Goal: Information Seeking & Learning: Find specific fact

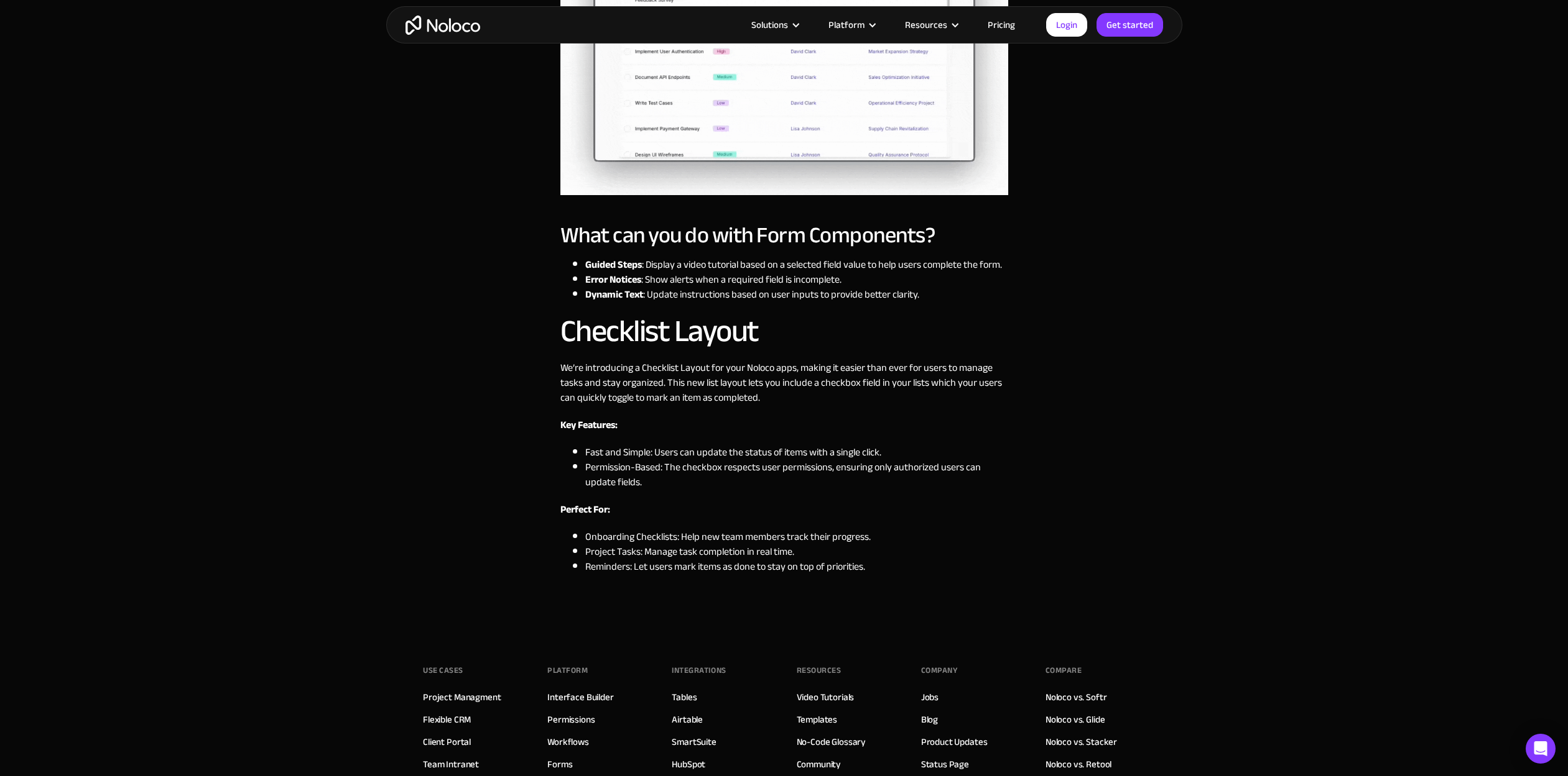
scroll to position [836, 0]
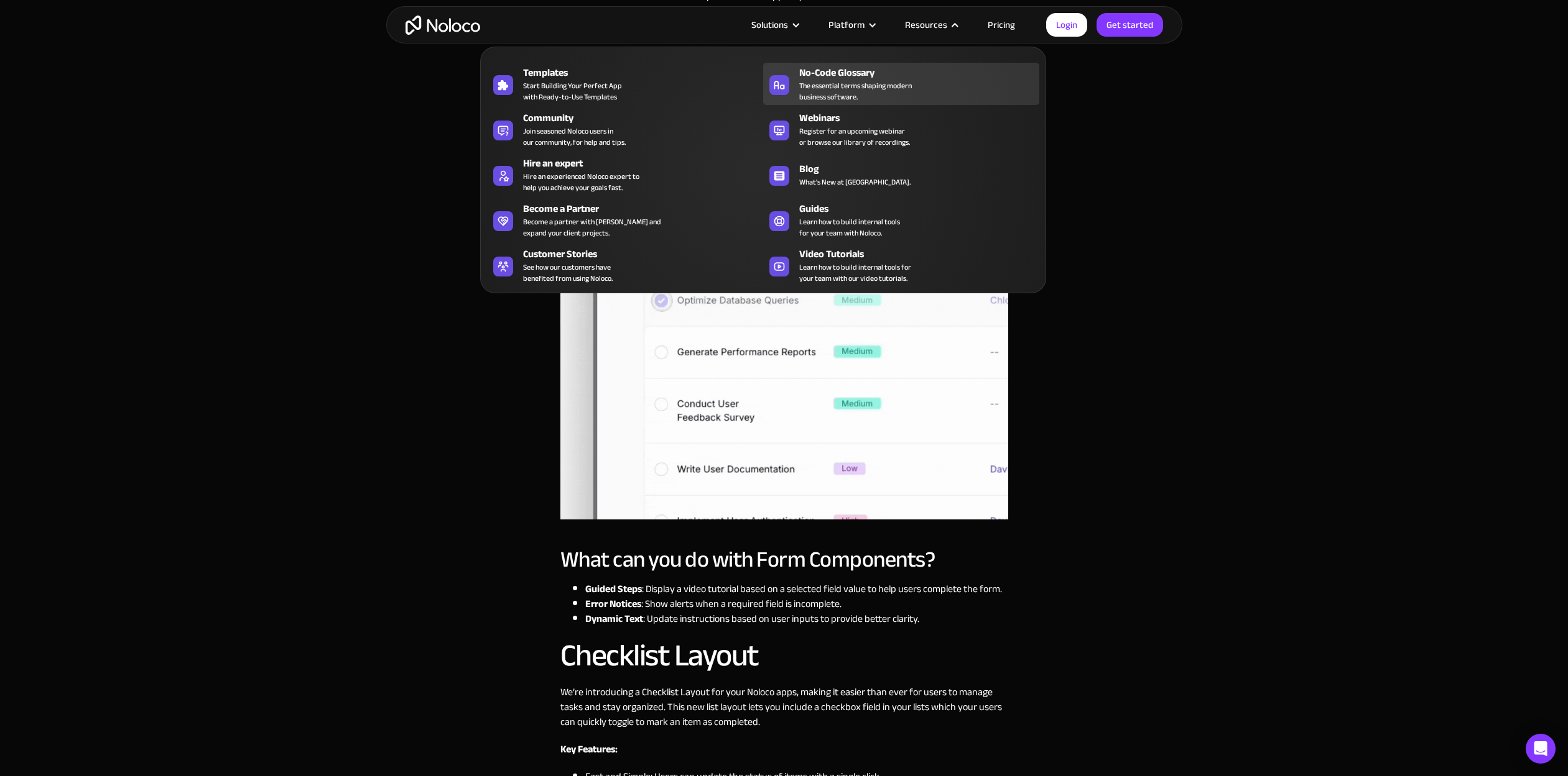
click at [804, 101] on span "The essential terms shaping modern business software." at bounding box center [854, 91] width 112 height 22
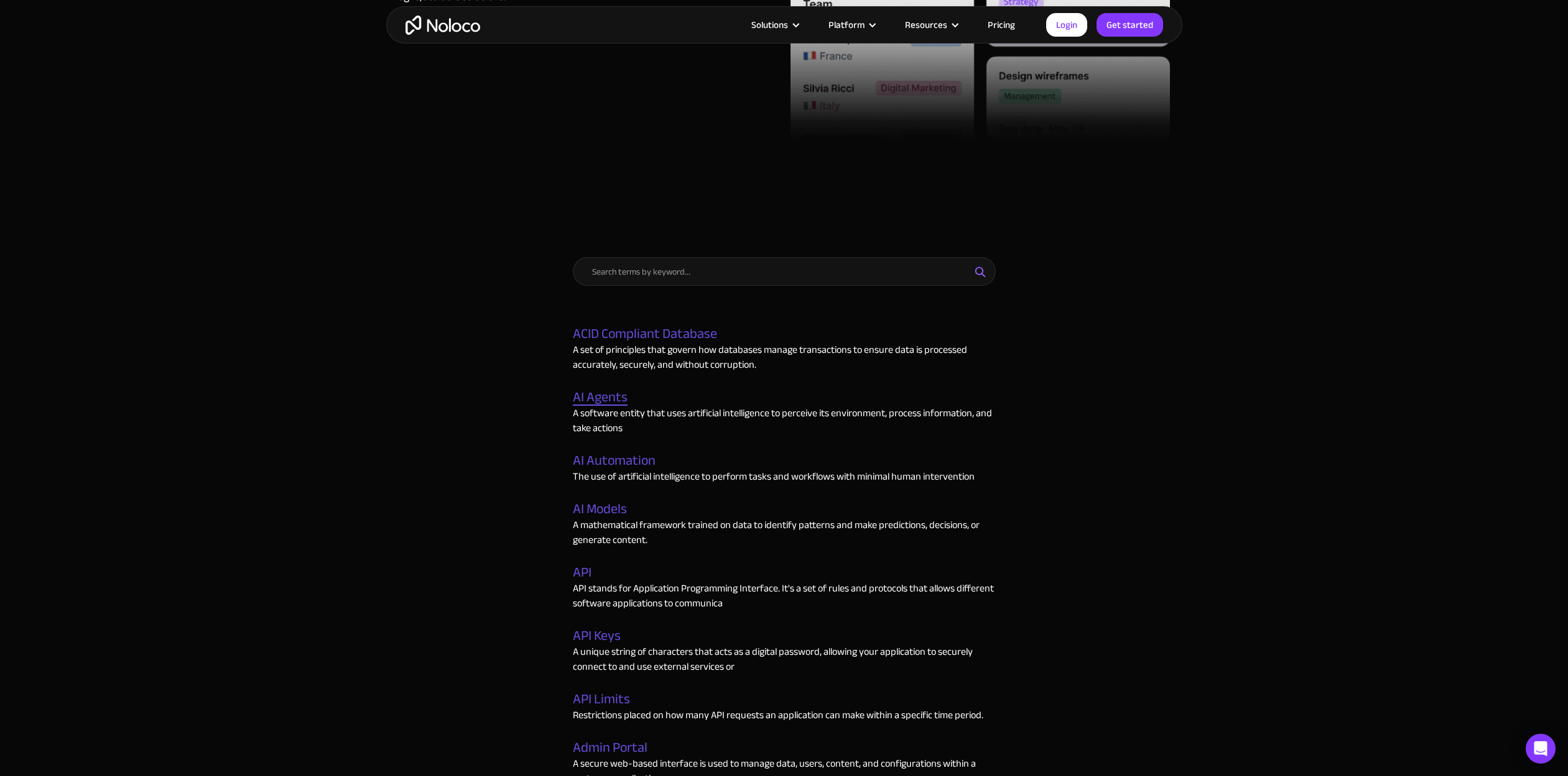
scroll to position [357, 0]
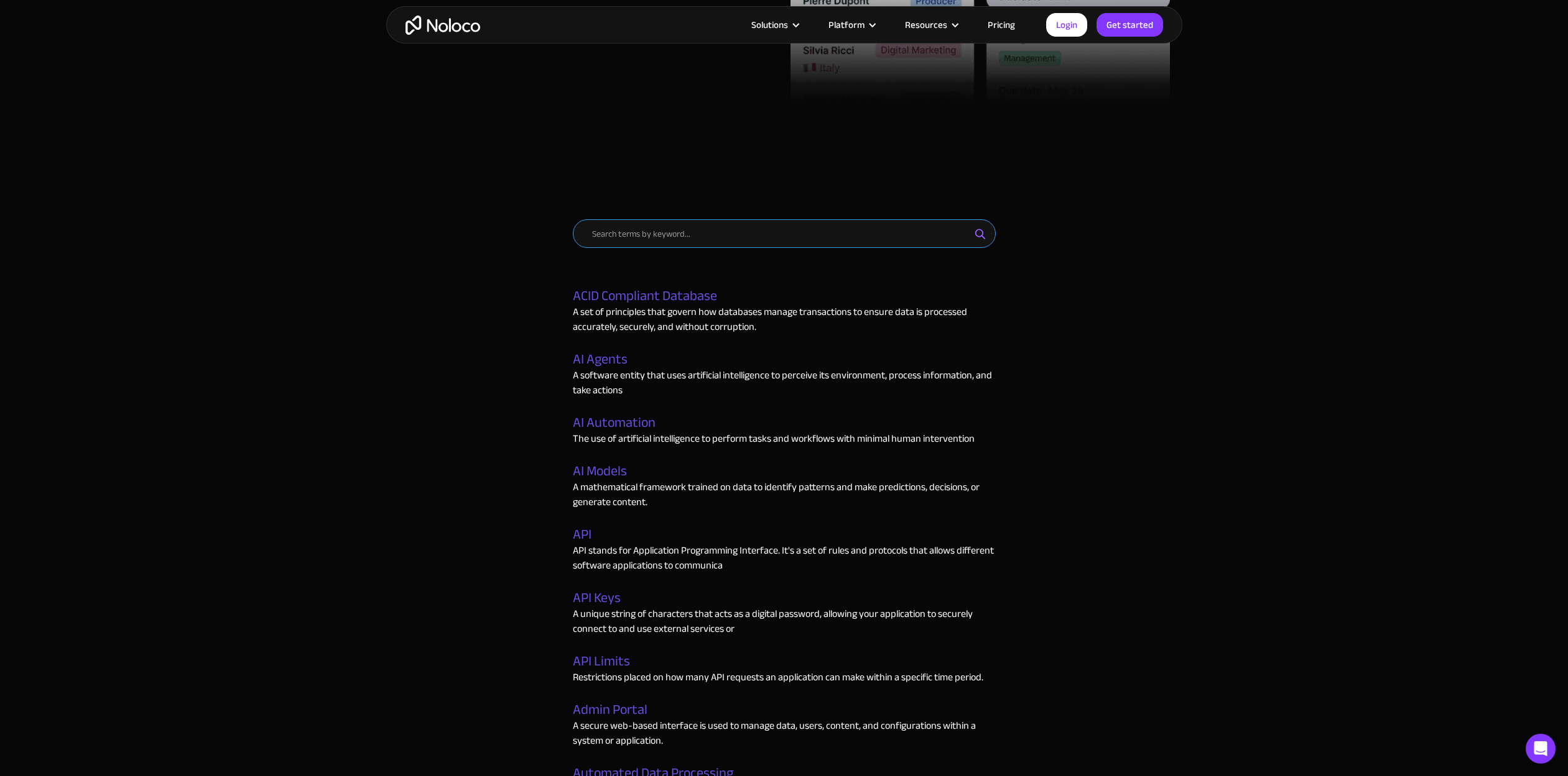
click at [763, 233] on input "Email Form" at bounding box center [784, 234] width 423 height 29
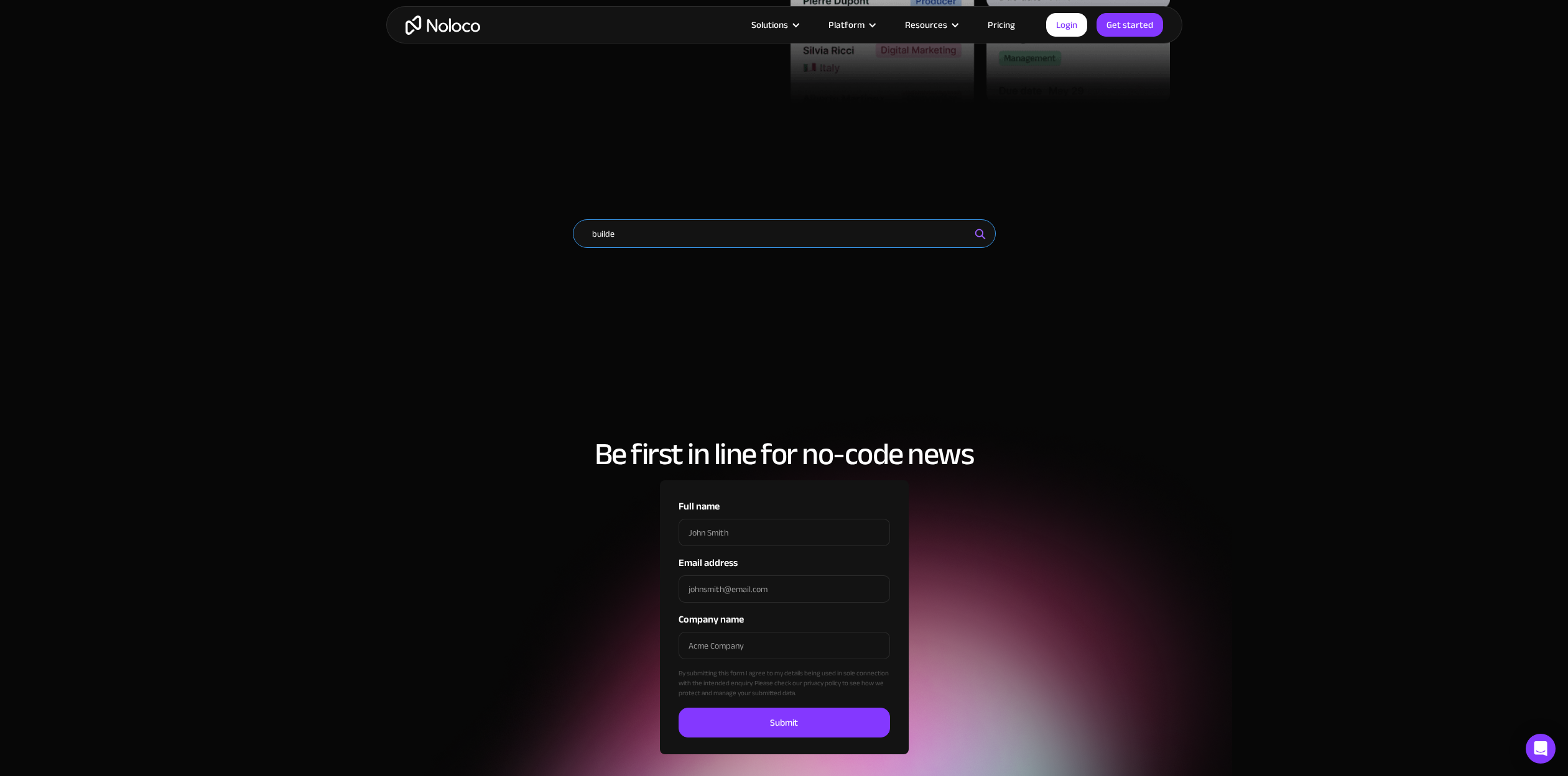
type input "builder"
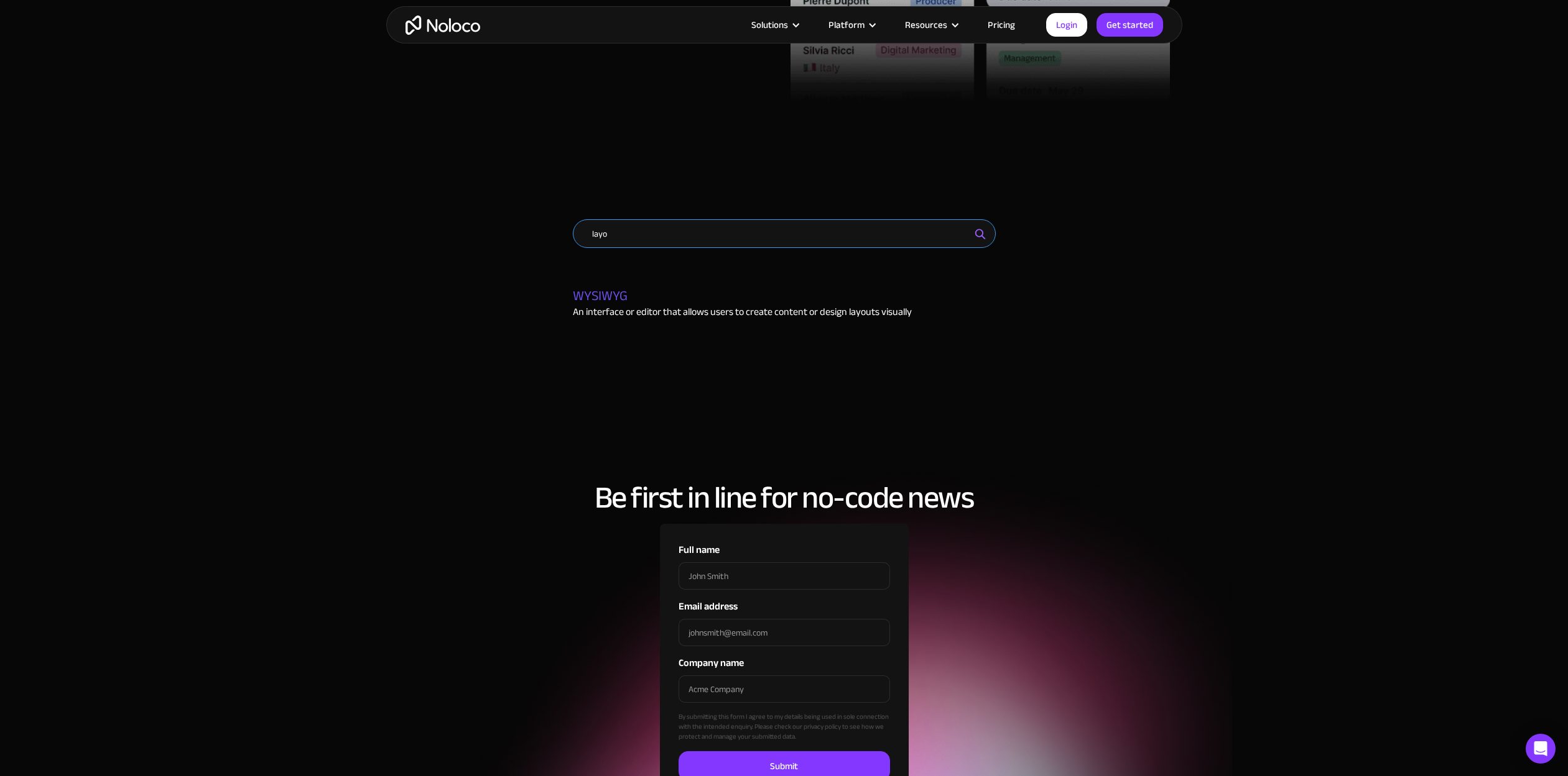
type input "layo"
click at [689, 327] on div "WYSIWYG An interface or editor that allows users to create content or design la…" at bounding box center [784, 310] width 423 height 44
click at [682, 305] on p "An interface or editor that allows users to create content or design layouts vi…" at bounding box center [742, 312] width 339 height 15
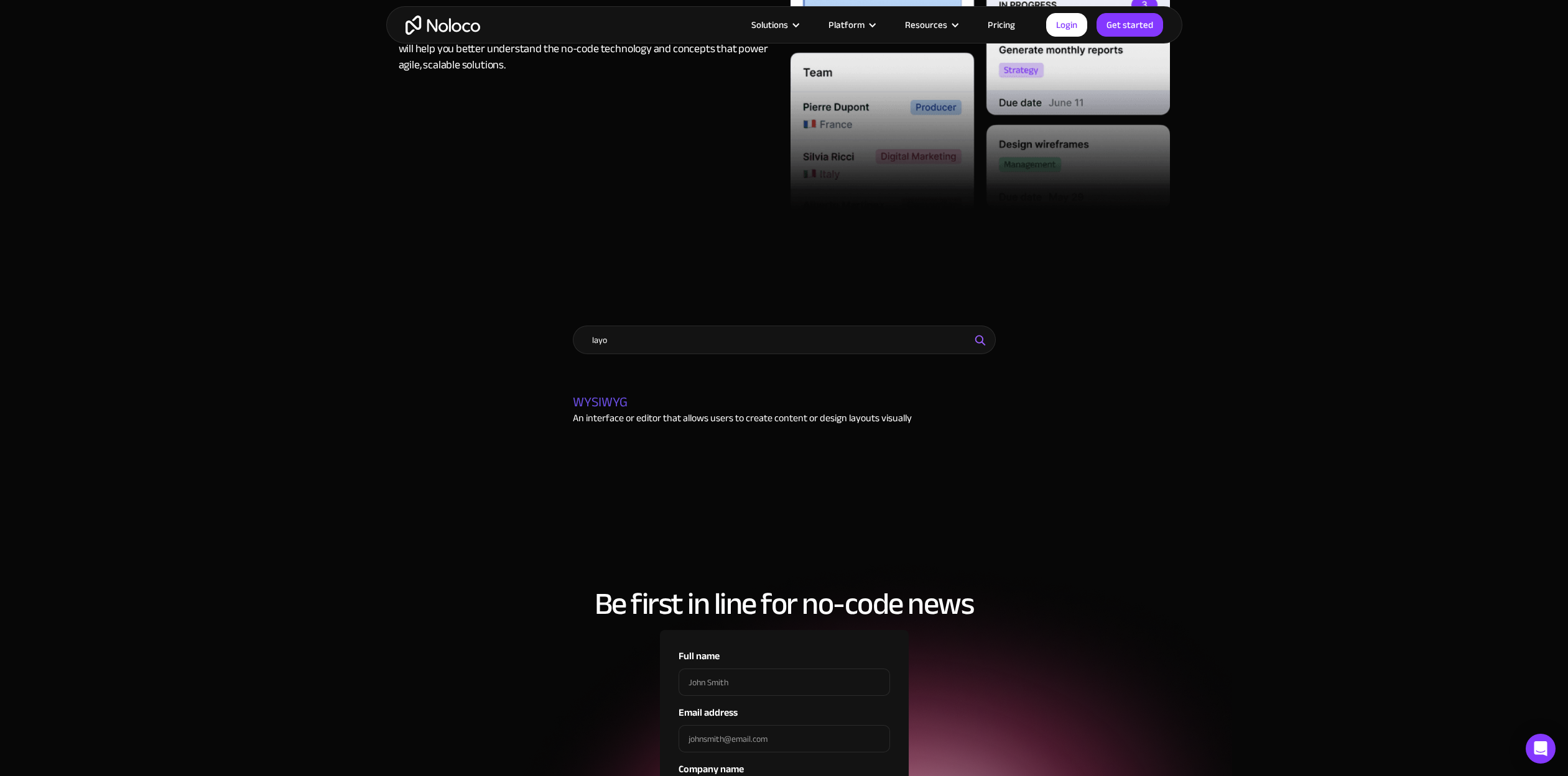
scroll to position [0, 0]
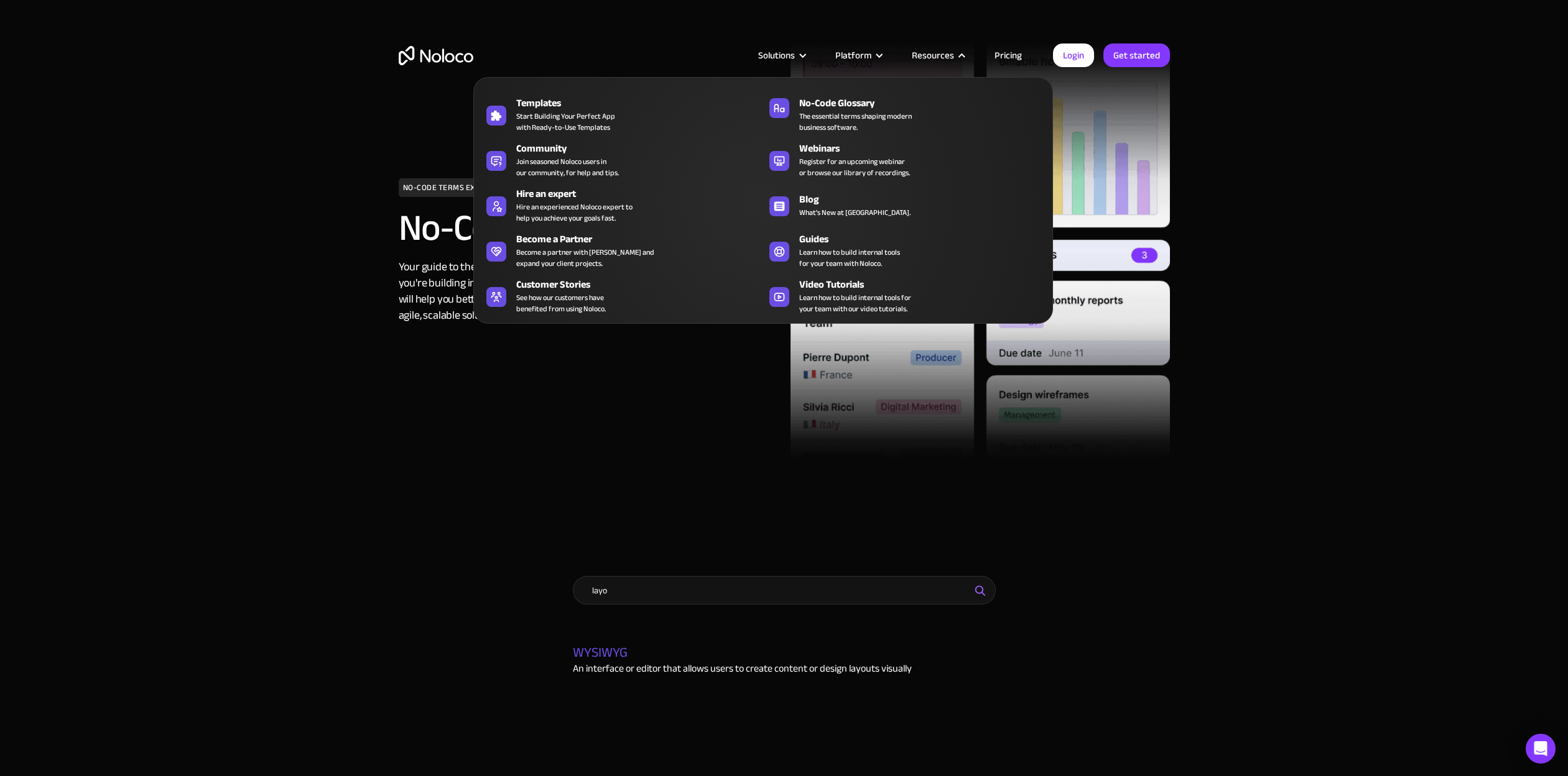
click at [959, 50] on div "Resources" at bounding box center [937, 55] width 83 height 16
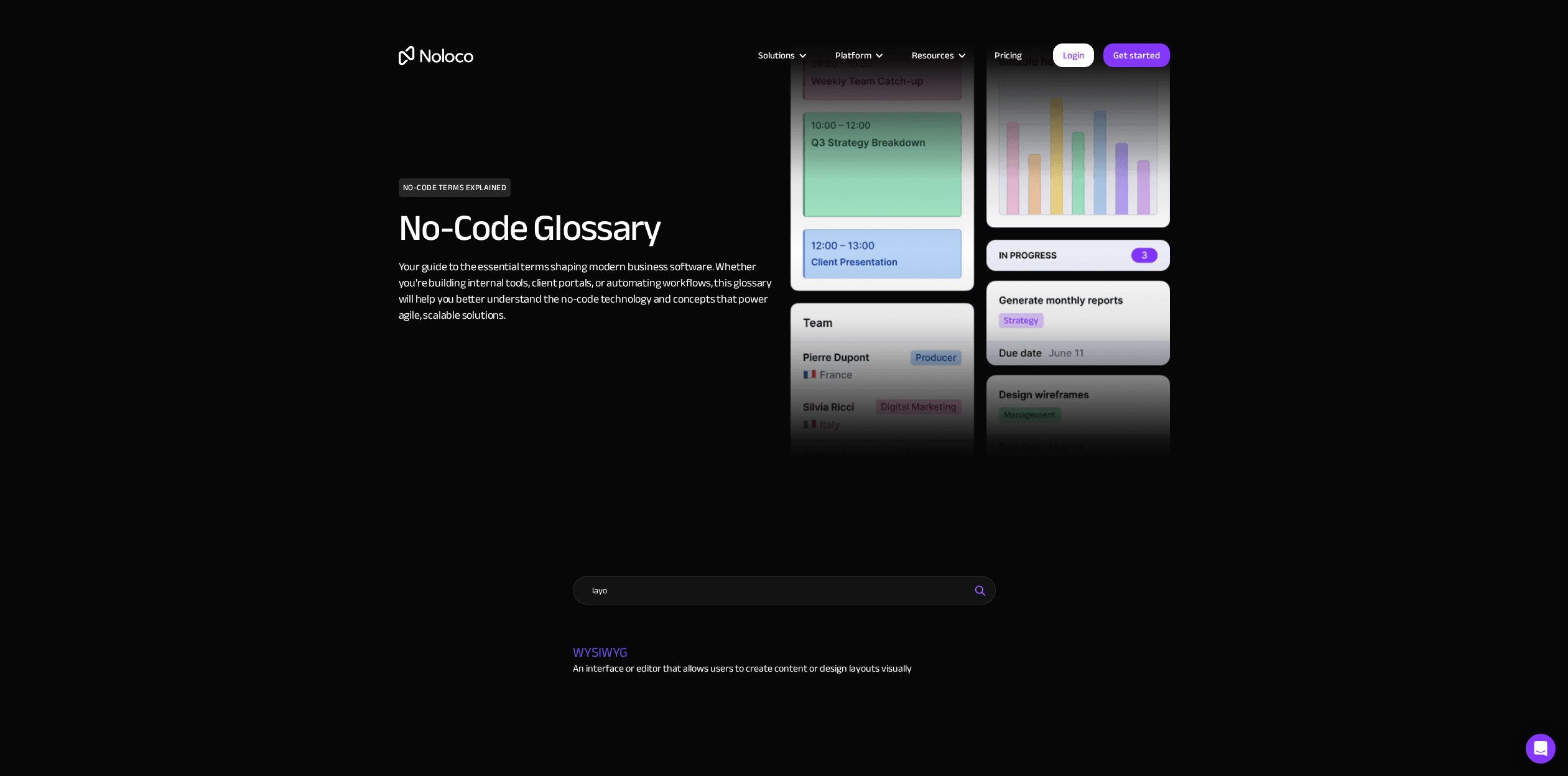
click at [959, 51] on div at bounding box center [962, 56] width 10 height 10
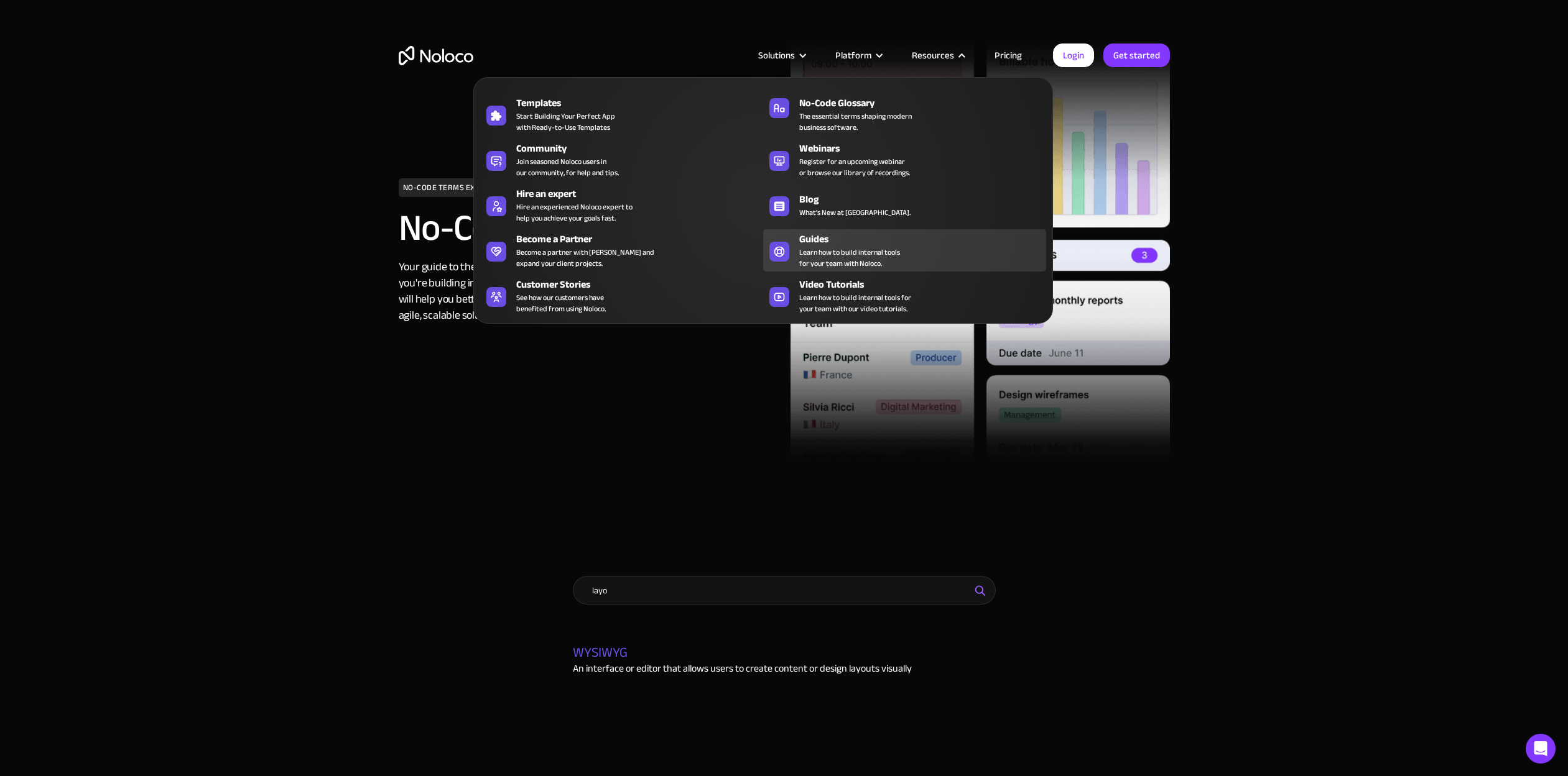
click at [813, 260] on span "Learn how to build internal tools for your team with Noloco." at bounding box center [849, 258] width 101 height 22
